Goal: Task Accomplishment & Management: Manage account settings

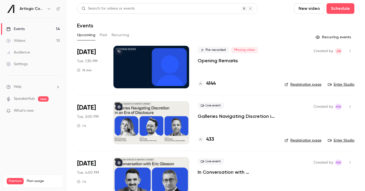
click at [335, 138] on link "Enter Studio" at bounding box center [341, 140] width 27 height 5
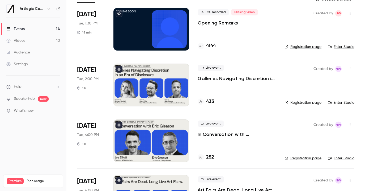
scroll to position [39, 0]
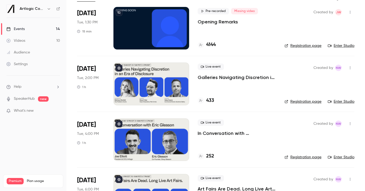
click at [339, 156] on link "Enter Studio" at bounding box center [341, 156] width 27 height 5
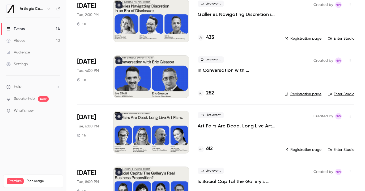
scroll to position [102, 0]
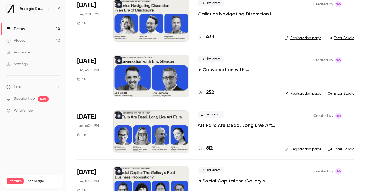
click at [341, 149] on link "Enter Studio" at bounding box center [341, 148] width 27 height 5
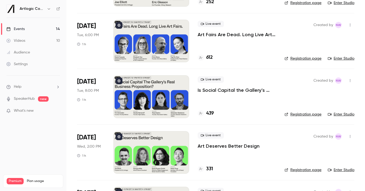
scroll to position [214, 0]
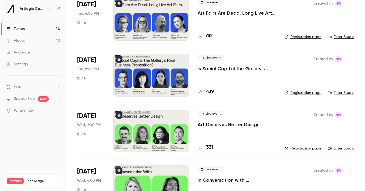
click at [342, 91] on link "Enter Studio" at bounding box center [341, 92] width 27 height 5
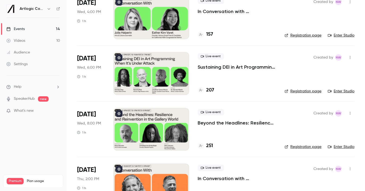
scroll to position [300, 0]
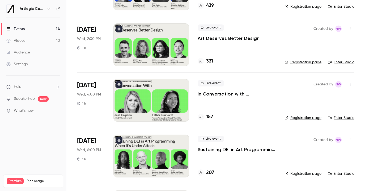
click at [210, 38] on p "Art Deserves Better Design" at bounding box center [229, 38] width 62 height 6
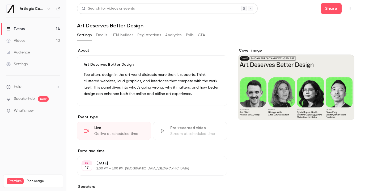
click at [34, 30] on link "Events 14" at bounding box center [33, 29] width 66 height 12
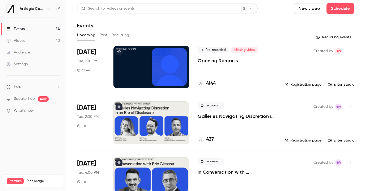
scroll to position [239, 0]
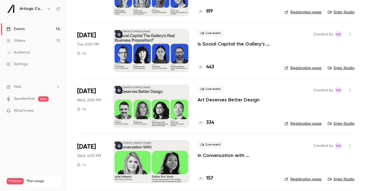
click at [341, 126] on link "Enter Studio" at bounding box center [341, 123] width 27 height 5
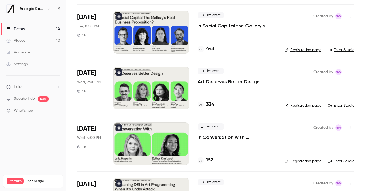
scroll to position [257, 0]
click at [348, 163] on link "Enter Studio" at bounding box center [341, 160] width 27 height 5
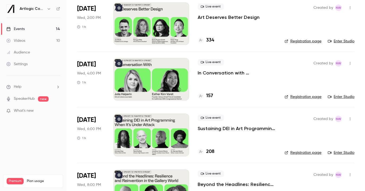
scroll to position [322, 0]
click at [336, 153] on link "Enter Studio" at bounding box center [341, 151] width 27 height 5
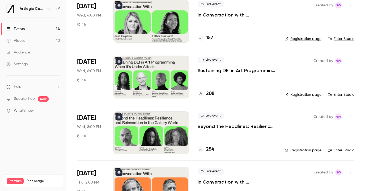
scroll to position [381, 0]
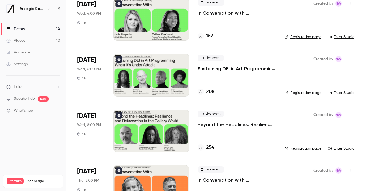
click at [209, 124] on p "Beyond the Headlines: Resilience and Reinvention in the Gallery World" at bounding box center [237, 124] width 78 height 6
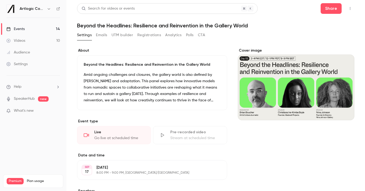
click at [92, 25] on h1 "Beyond the Headlines: Resilience and Reinvention in the Gallery World" at bounding box center [215, 25] width 277 height 6
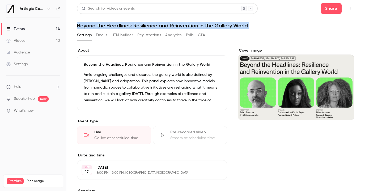
click at [92, 25] on h1 "Beyond the Headlines: Resilience and Reinvention in the Gallery World" at bounding box center [215, 25] width 277 height 6
copy div "Beyond the Headlines: Resilience and Reinvention in the Gallery World Settings …"
click at [40, 31] on link "Events 14" at bounding box center [33, 29] width 66 height 12
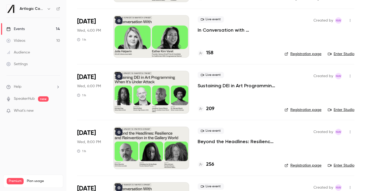
scroll to position [364, 0]
click at [341, 164] on link "Enter Studio" at bounding box center [341, 165] width 27 height 5
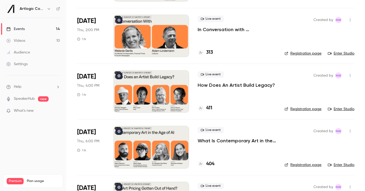
scroll to position [630, 0]
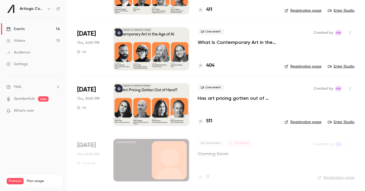
click at [347, 120] on link "Enter Studio" at bounding box center [341, 121] width 27 height 5
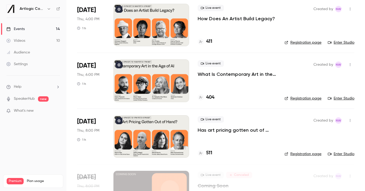
click at [335, 96] on link "Enter Studio" at bounding box center [341, 98] width 27 height 5
click at [216, 73] on p "What Is Contemporary Art in the Age of AI?" at bounding box center [237, 74] width 78 height 6
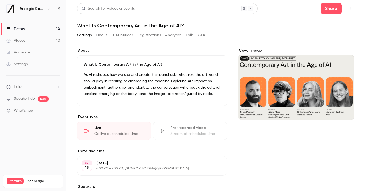
click at [34, 30] on link "Events 14" at bounding box center [33, 29] width 66 height 12
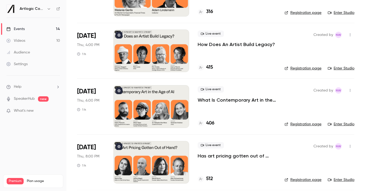
scroll to position [502, 0]
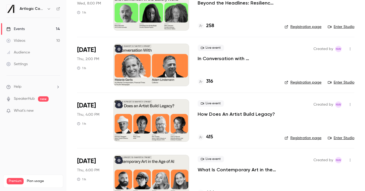
click at [340, 81] on link "Enter Studio" at bounding box center [341, 82] width 27 height 5
click at [344, 136] on link "Enter Studio" at bounding box center [341, 137] width 27 height 5
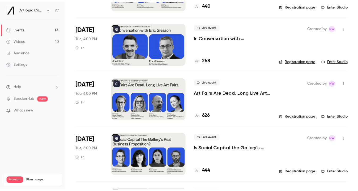
scroll to position [0, 0]
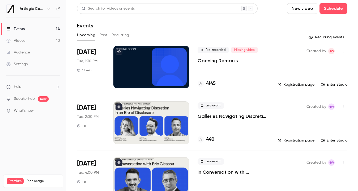
click at [142, 58] on div at bounding box center [151, 67] width 76 height 42
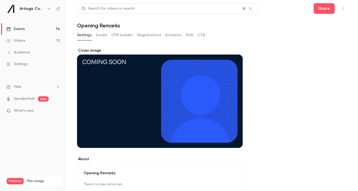
click at [203, 93] on div "Cover image" at bounding box center [160, 98] width 166 height 100
click at [0, 0] on input "Cover image" at bounding box center [0, 0] width 0 height 0
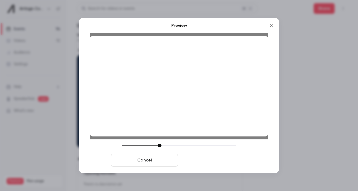
click at [211, 159] on button "Save cover" at bounding box center [213, 159] width 67 height 13
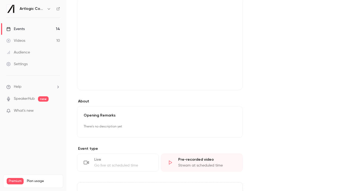
scroll to position [58, 0]
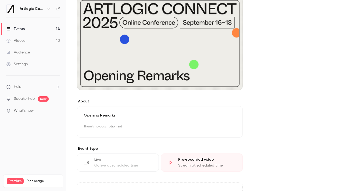
click at [229, 124] on button "Edit" at bounding box center [226, 126] width 19 height 8
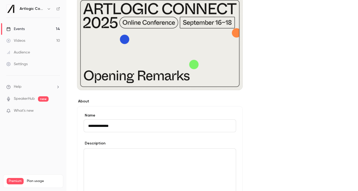
click at [154, 161] on div "editor" at bounding box center [160, 171] width 152 height 47
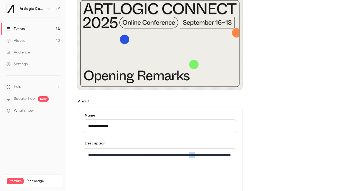
drag, startPoint x: 219, startPoint y: 155, endPoint x: 228, endPoint y: 155, distance: 8.8
click at [228, 155] on p "**********" at bounding box center [159, 158] width 143 height 13
click at [211, 163] on p "**********" at bounding box center [159, 158] width 143 height 13
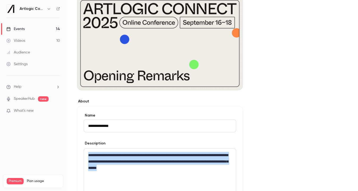
drag, startPoint x: 204, startPoint y: 169, endPoint x: 86, endPoint y: 145, distance: 120.8
click at [86, 145] on div "**********" at bounding box center [160, 167] width 152 height 55
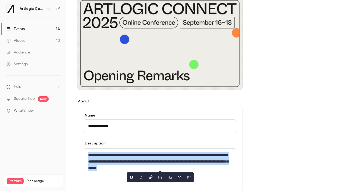
copy p "**********"
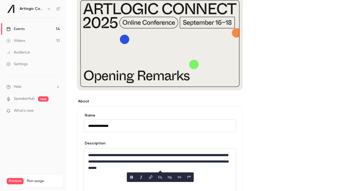
click at [186, 151] on div "**********" at bounding box center [160, 171] width 152 height 47
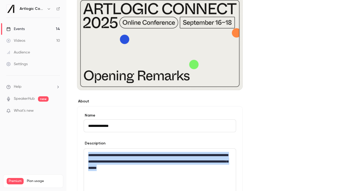
drag, startPoint x: 196, startPoint y: 168, endPoint x: 82, endPoint y: 155, distance: 115.7
click at [82, 155] on div "**********" at bounding box center [160, 163] width 166 height 115
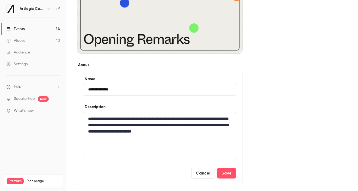
scroll to position [102, 0]
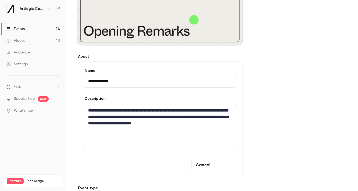
click at [227, 165] on button "Save" at bounding box center [226, 164] width 19 height 11
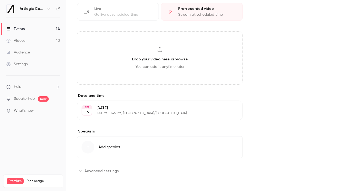
scroll to position [0, 0]
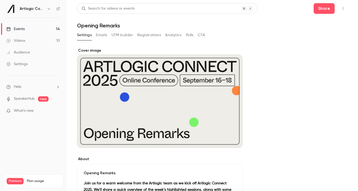
click at [36, 27] on link "Events 14" at bounding box center [33, 29] width 66 height 12
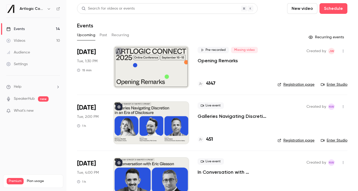
click at [179, 76] on div at bounding box center [151, 67] width 76 height 42
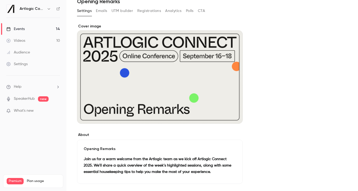
scroll to position [23, 0]
